Goal: Book appointment/travel/reservation

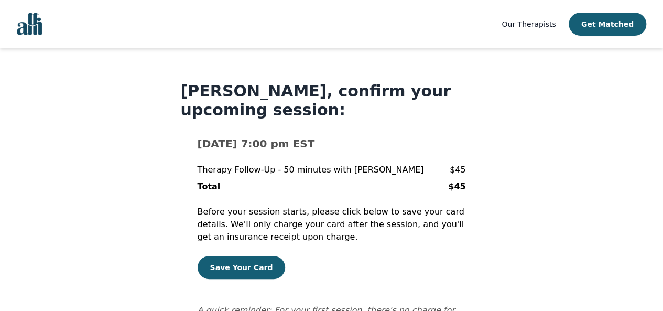
click at [315, 228] on form "[DATE] 7:00 pm EST Therapy Follow-Up - 50 minutes with [PERSON_NAME] $45 Total …" at bounding box center [332, 245] width 268 height 218
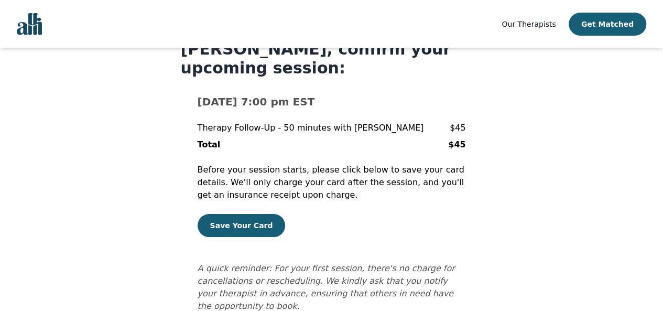
scroll to position [45, 0]
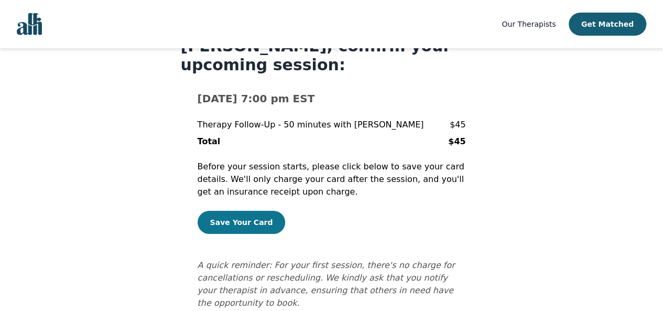
click at [255, 211] on button "Save Your Card" at bounding box center [242, 222] width 88 height 23
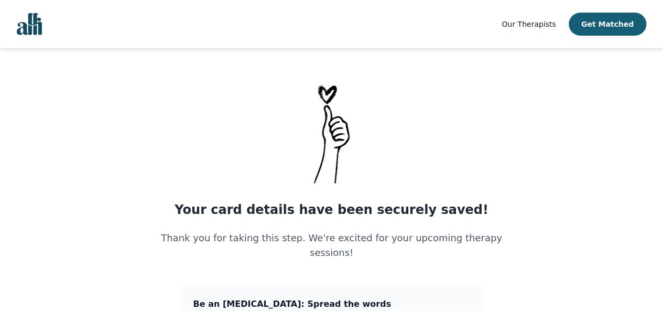
click at [135, 161] on main "Your card details have been securely saved! Thank you for taking this step. We'…" at bounding box center [331, 276] width 663 height 389
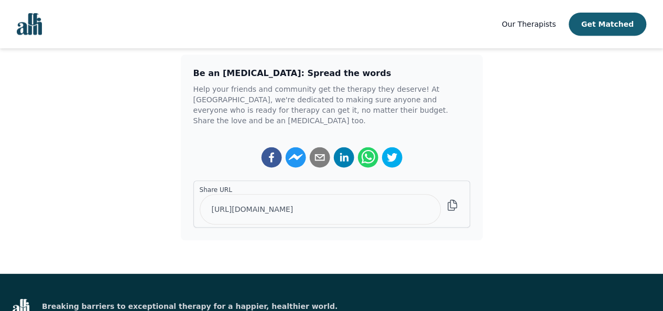
scroll to position [210, 0]
